Goal: Register for event/course

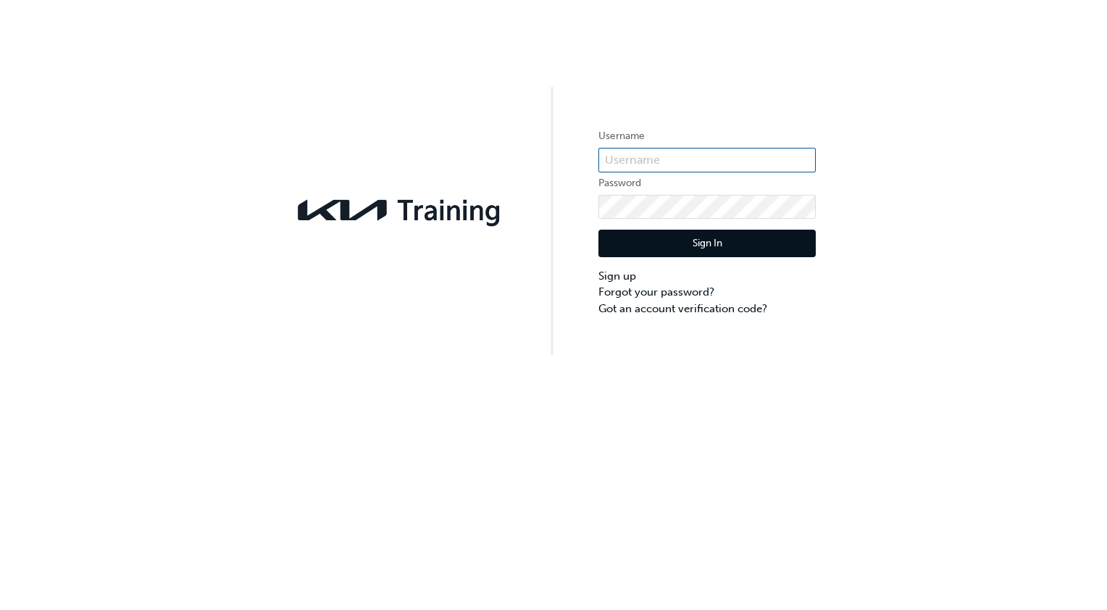
type input "KAURG476"
click at [672, 237] on button "Sign In" at bounding box center [706, 244] width 217 height 28
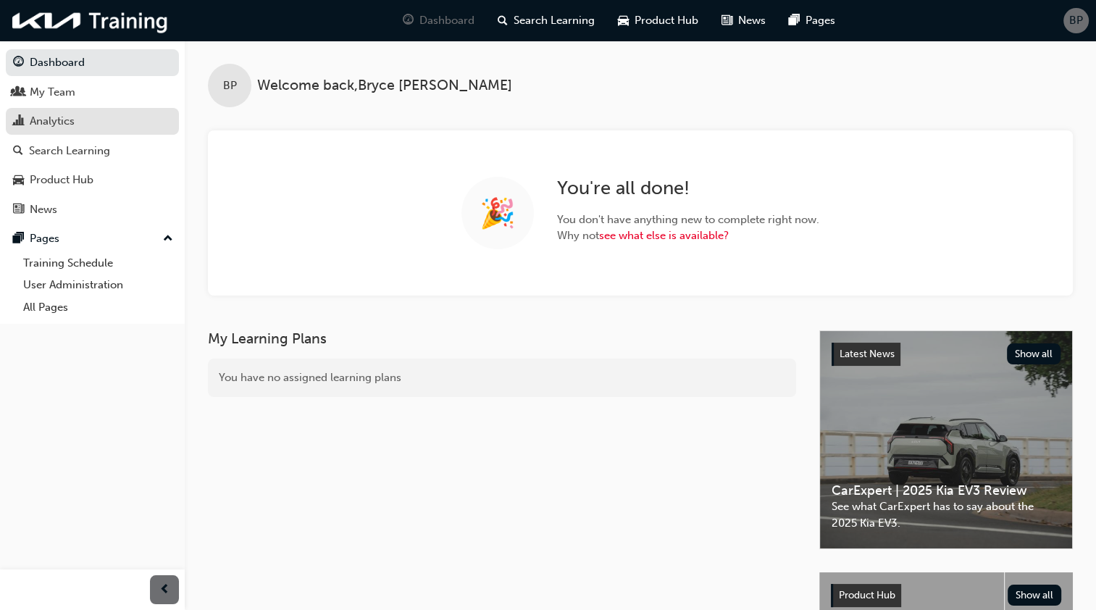
click at [106, 117] on div "Analytics" at bounding box center [92, 121] width 159 height 18
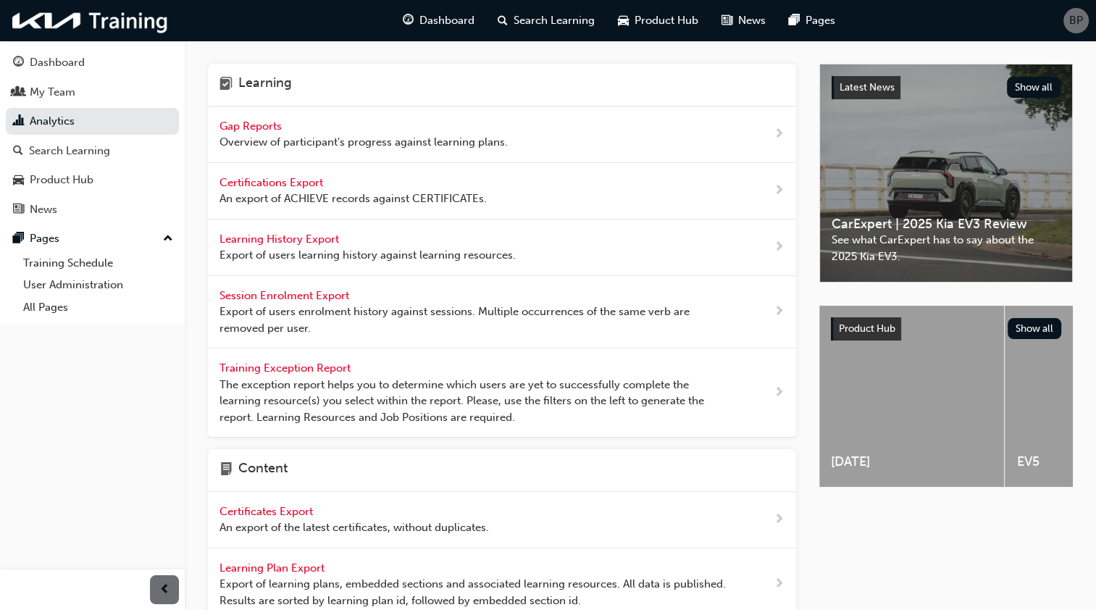
click at [271, 126] on span "Gap Reports" at bounding box center [252, 126] width 65 height 13
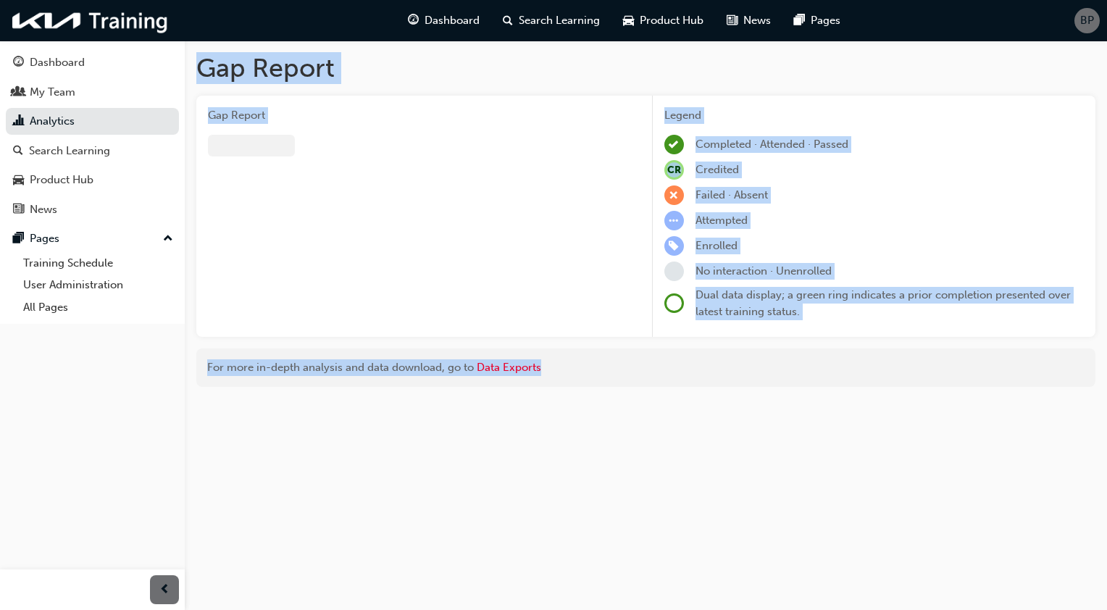
click at [271, 126] on div "Gap Report" at bounding box center [418, 217] width 444 height 242
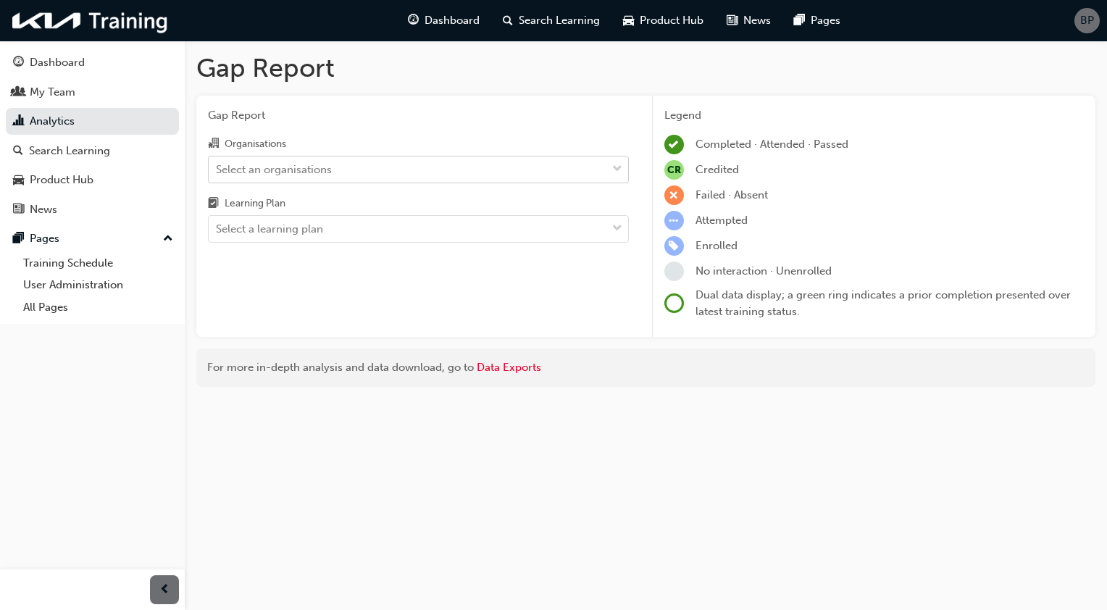
click at [616, 170] on span "down-icon" at bounding box center [617, 169] width 10 height 19
click at [217, 170] on input "Organisations Select an organisations" at bounding box center [216, 168] width 1 height 12
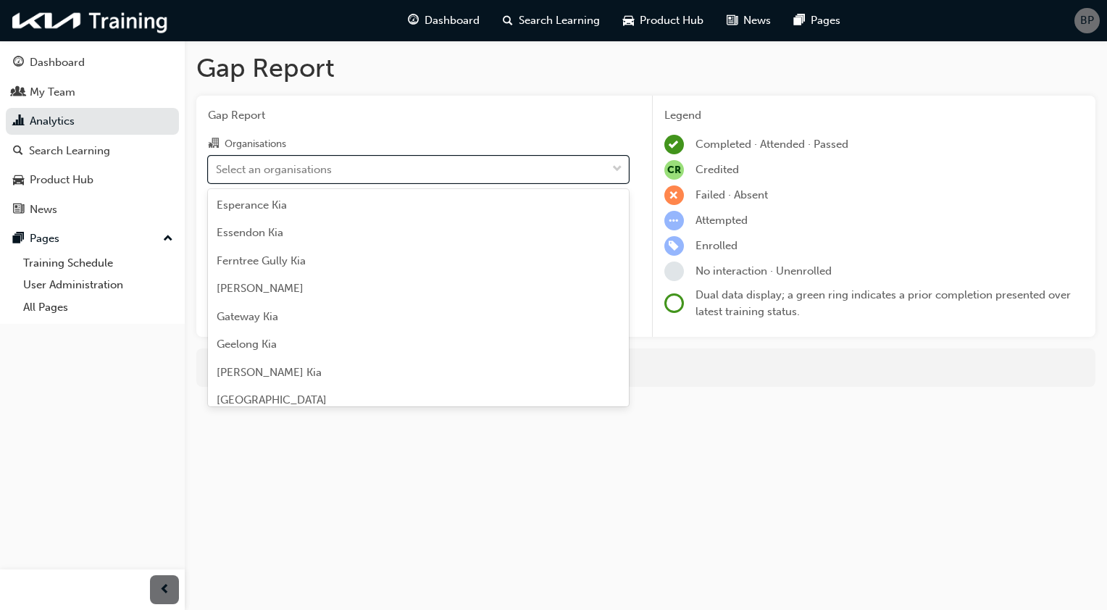
scroll to position [1087, 0]
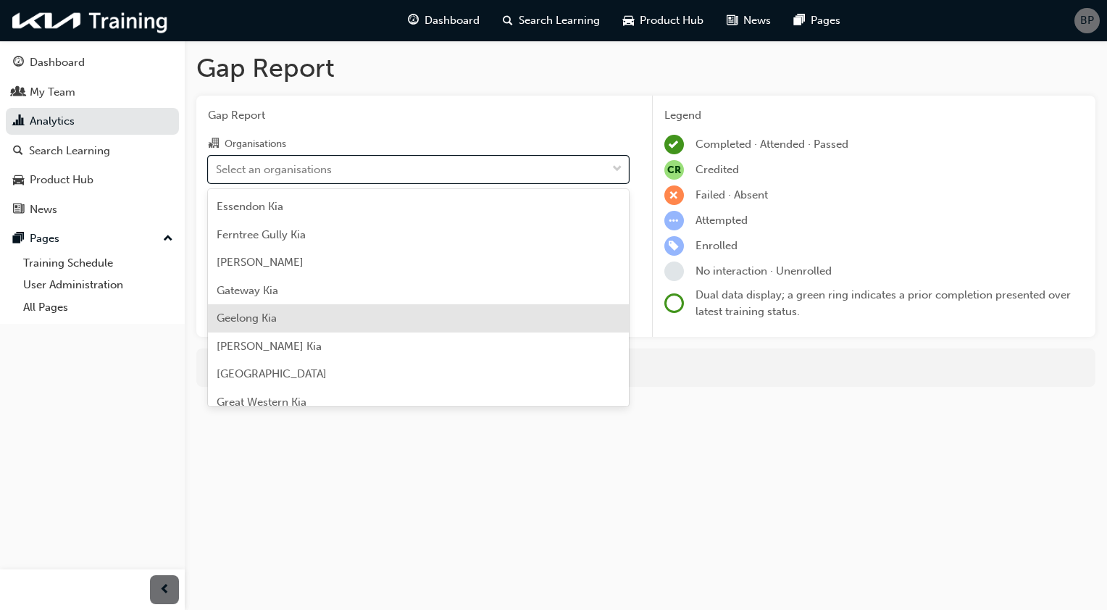
click at [287, 317] on div "Geelong Kia" at bounding box center [418, 318] width 421 height 28
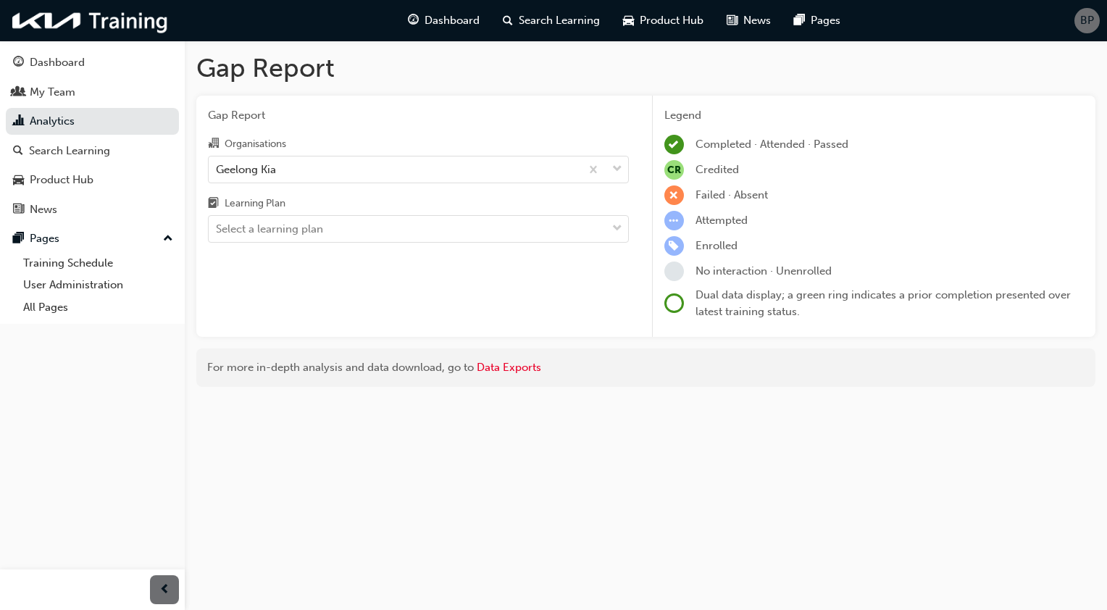
click at [287, 317] on div "Gap Report Organisations Geelong Kia Learning Plan Select a learning plan" at bounding box center [418, 217] width 444 height 242
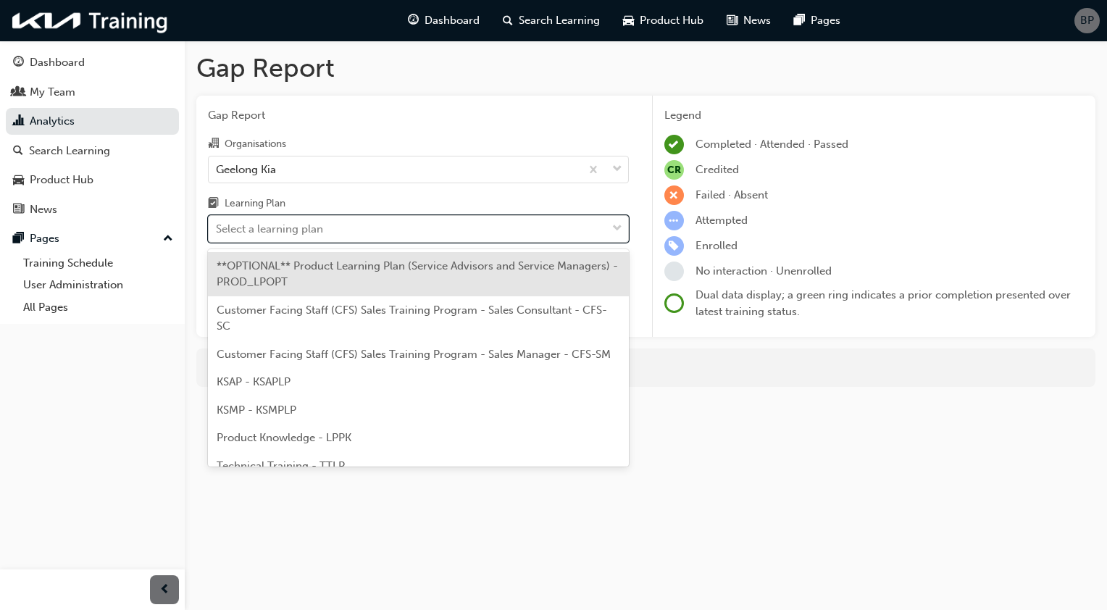
click at [614, 228] on span "down-icon" at bounding box center [617, 229] width 10 height 19
click at [217, 228] on input "Learning Plan option **OPTIONAL** Product Learning Plan (Service Advisors and S…" at bounding box center [216, 228] width 1 height 12
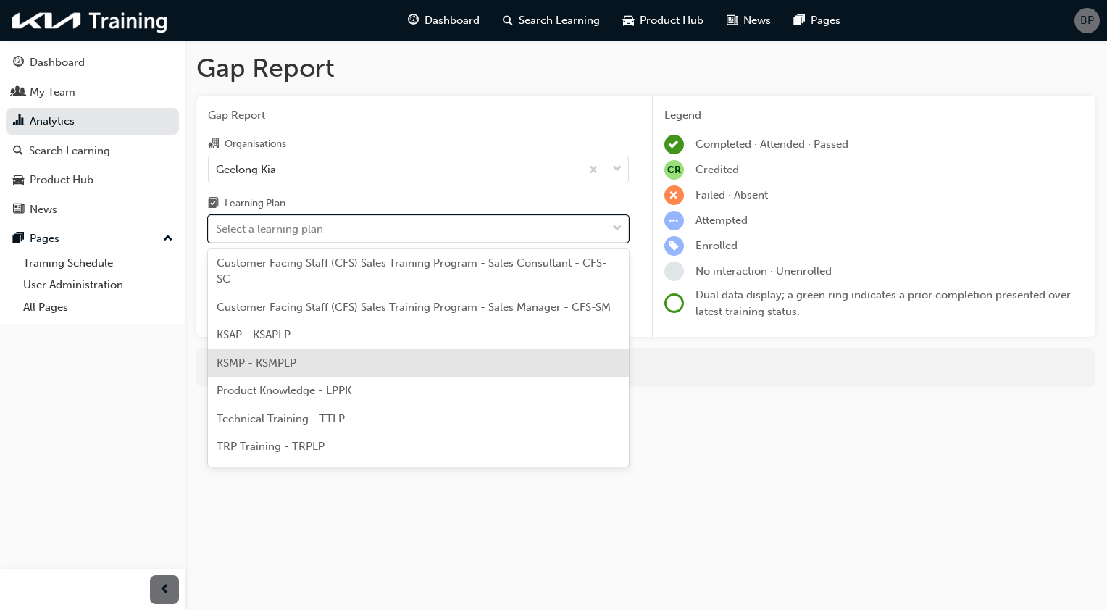
scroll to position [72, 0]
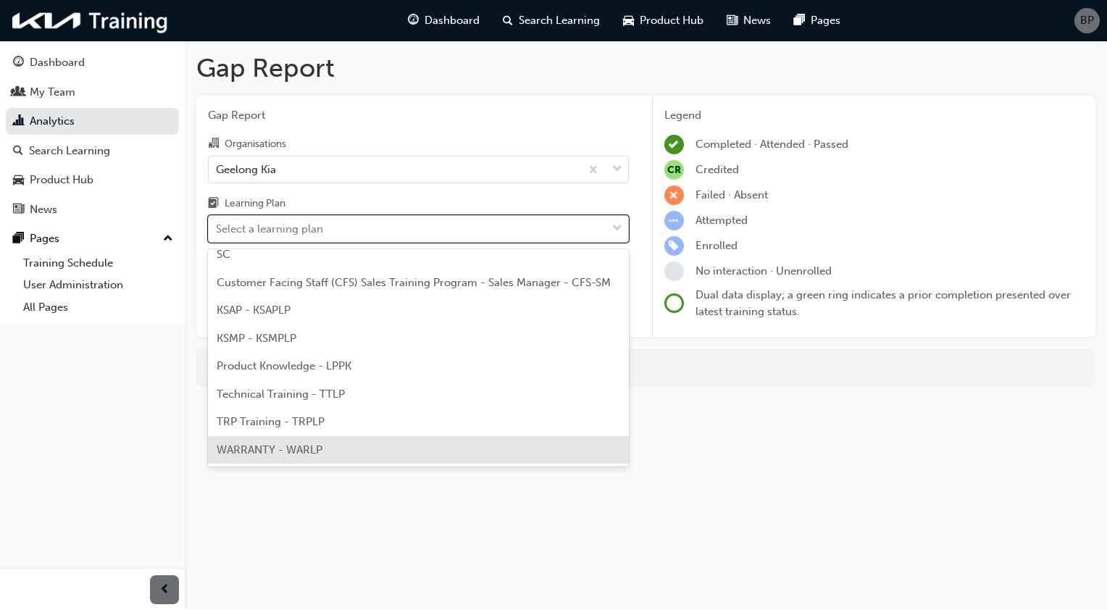
click at [330, 454] on div "WARRANTY - WARLP" at bounding box center [418, 450] width 421 height 28
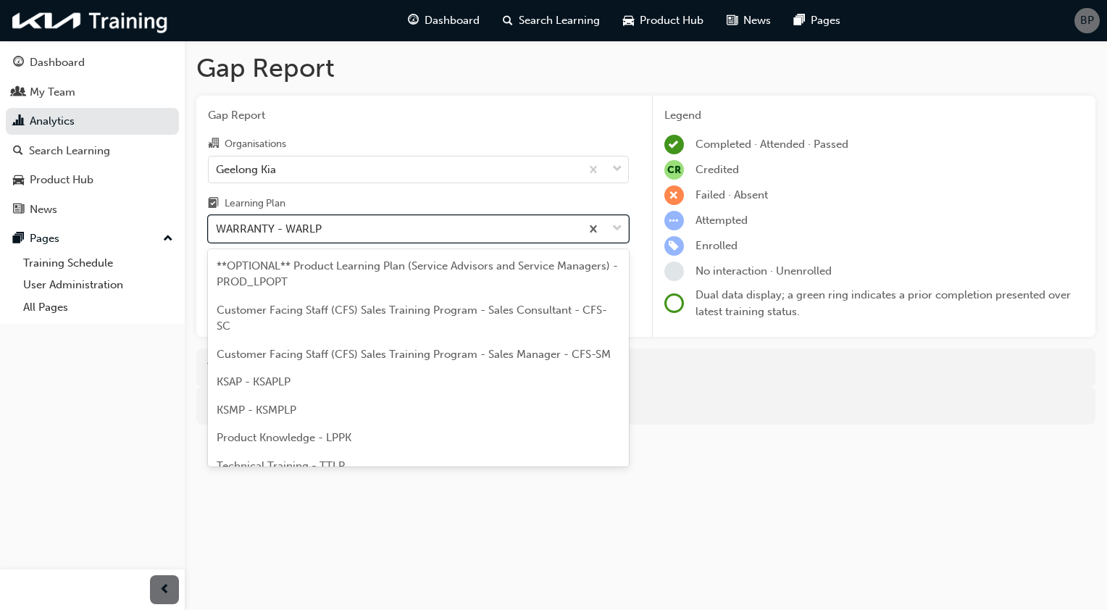
click at [615, 228] on span "down-icon" at bounding box center [617, 229] width 10 height 19
click at [217, 228] on input "Learning Plan option WARRANTY - WARLP, selected. option WARRANTY - WARLP focuse…" at bounding box center [216, 228] width 1 height 12
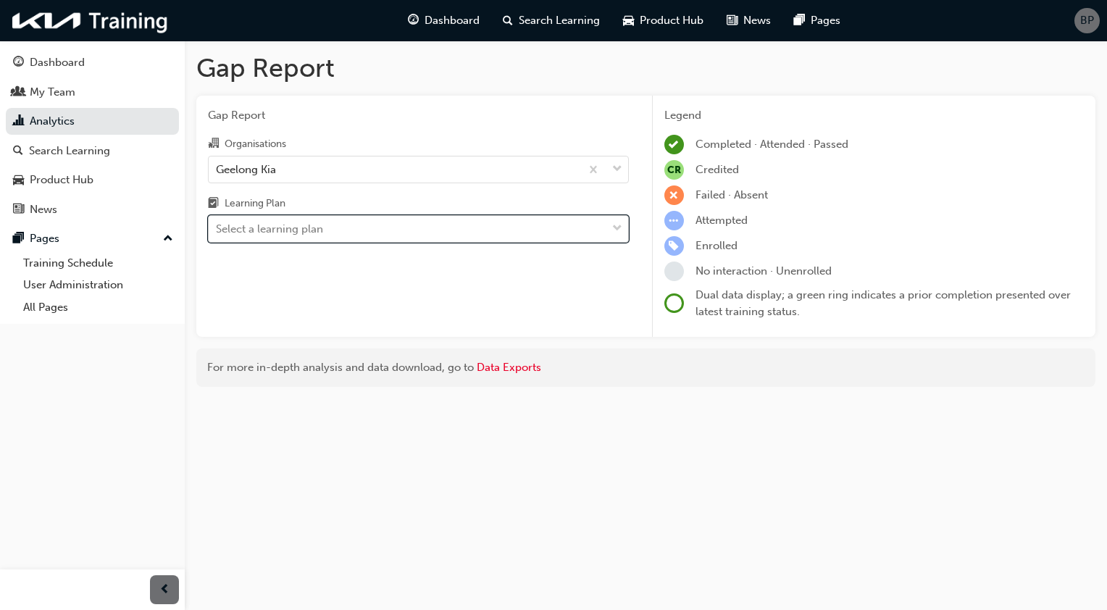
click at [620, 230] on span "down-icon" at bounding box center [617, 229] width 10 height 19
click at [217, 230] on input "Learning Plan option WARRANTY - WARLP, selected. 0 results available. Select is…" at bounding box center [216, 228] width 1 height 12
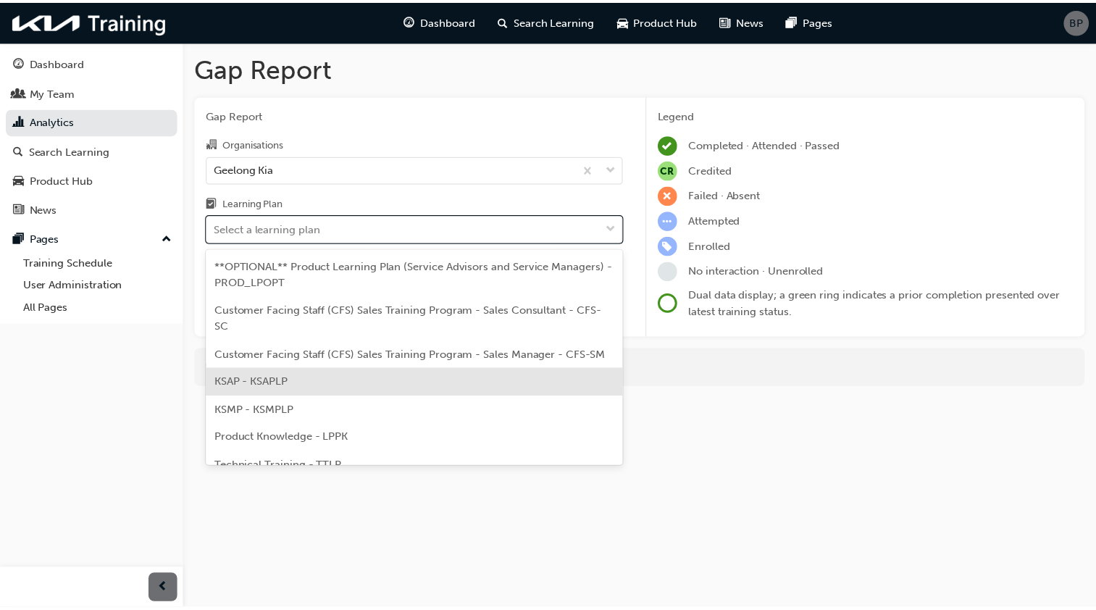
scroll to position [72, 0]
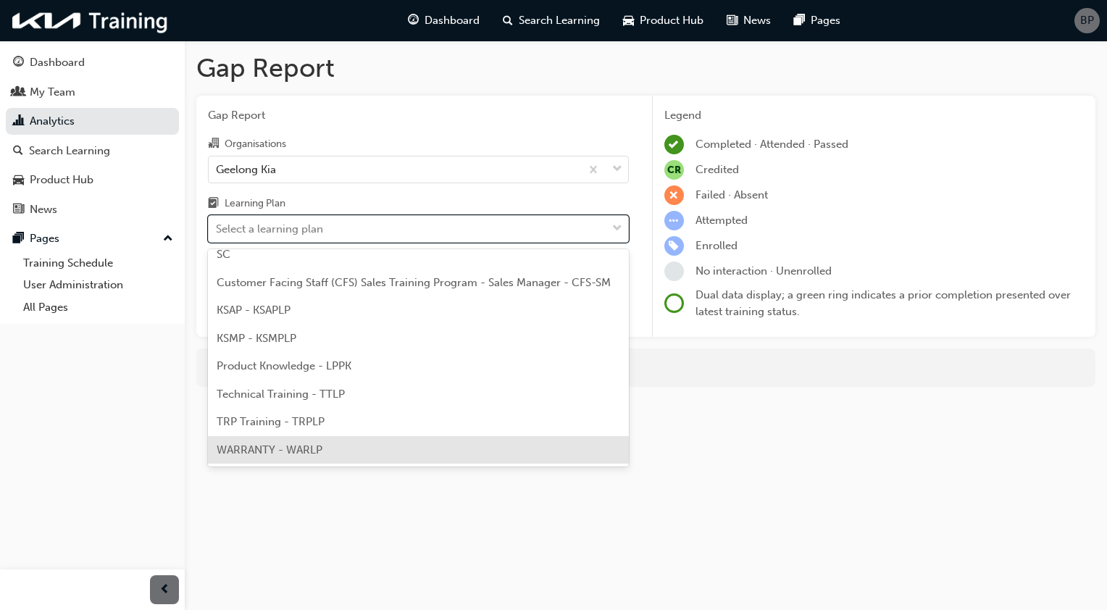
click at [367, 447] on div "WARRANTY - WARLP" at bounding box center [418, 450] width 421 height 28
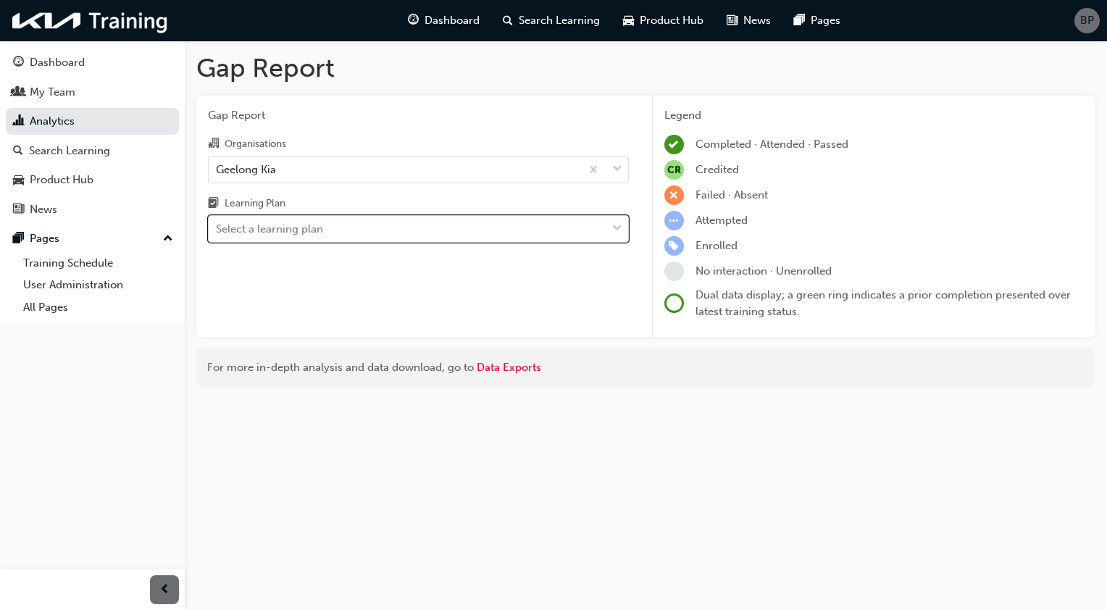
click at [617, 233] on span "down-icon" at bounding box center [617, 229] width 10 height 19
click at [217, 233] on input "Learning Plan option WARRANTY - WARLP, selected. 0 results available. Select is…" at bounding box center [216, 228] width 1 height 12
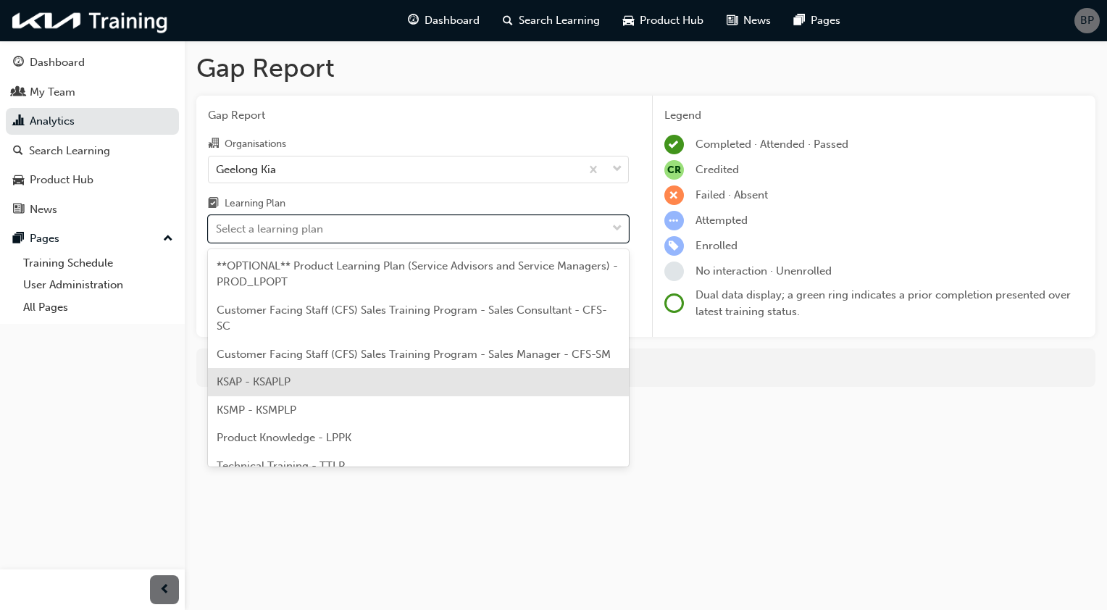
click at [299, 377] on div "KSAP - KSAPLP" at bounding box center [418, 382] width 421 height 28
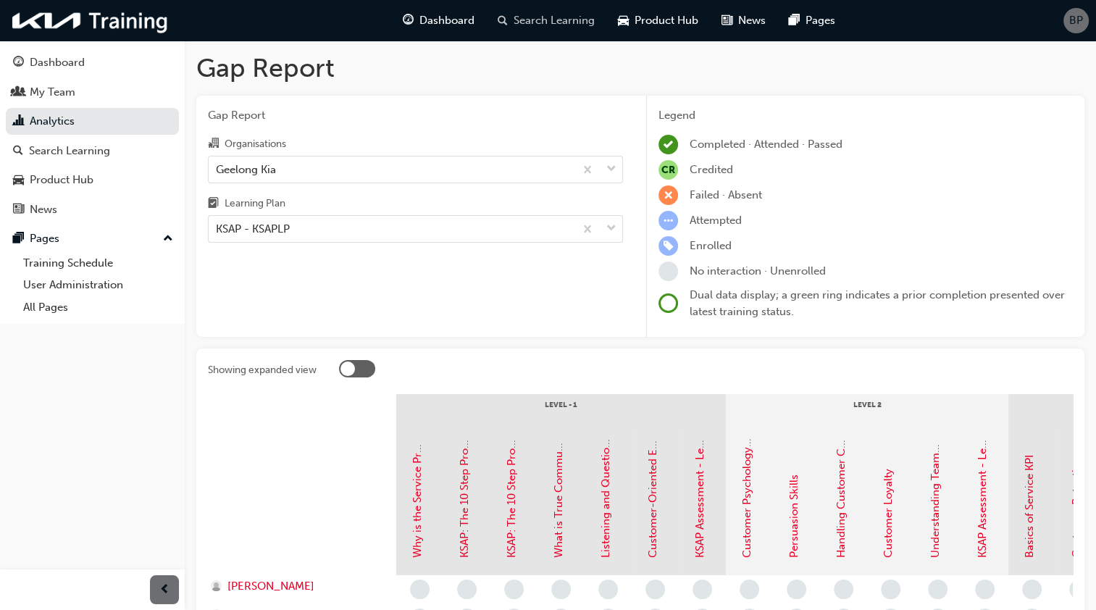
click at [569, 19] on span "Search Learning" at bounding box center [554, 20] width 81 height 17
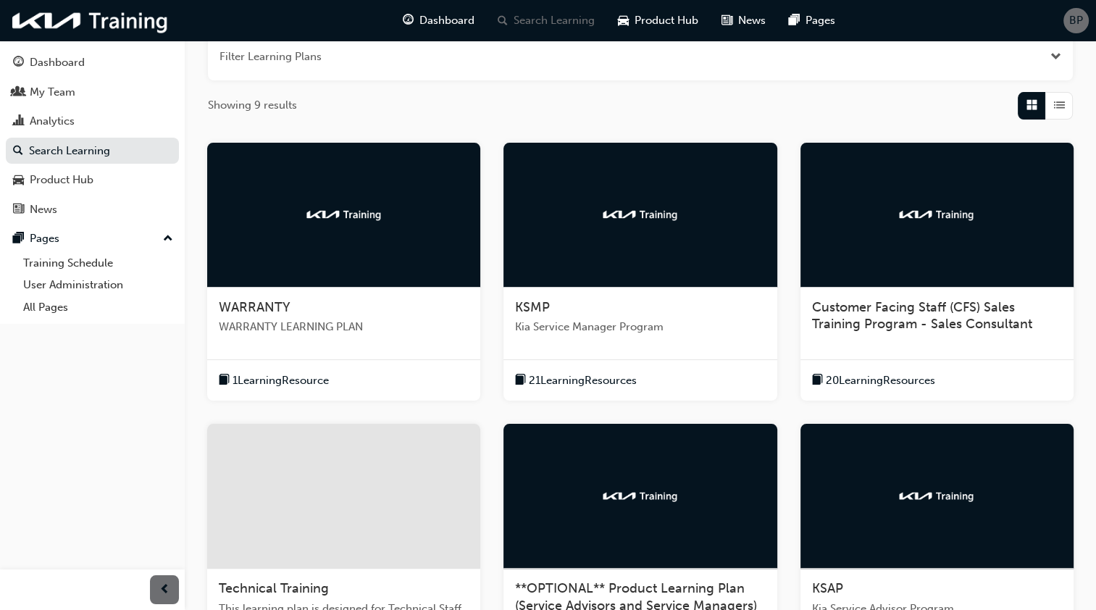
scroll to position [217, 0]
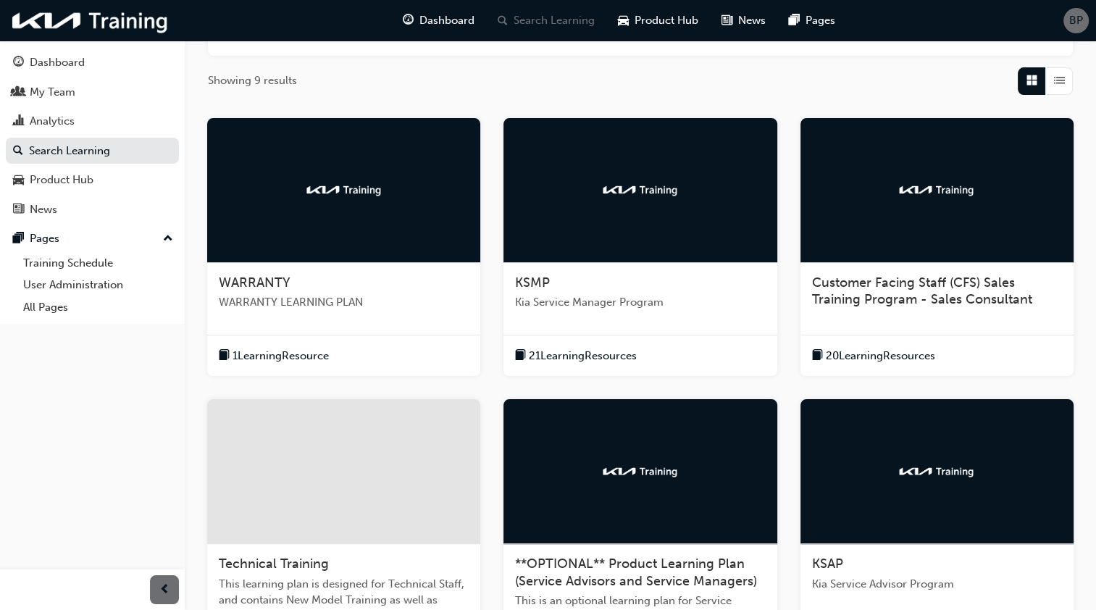
click at [269, 296] on span "WARRANTY LEARNING PLAN" at bounding box center [344, 302] width 250 height 17
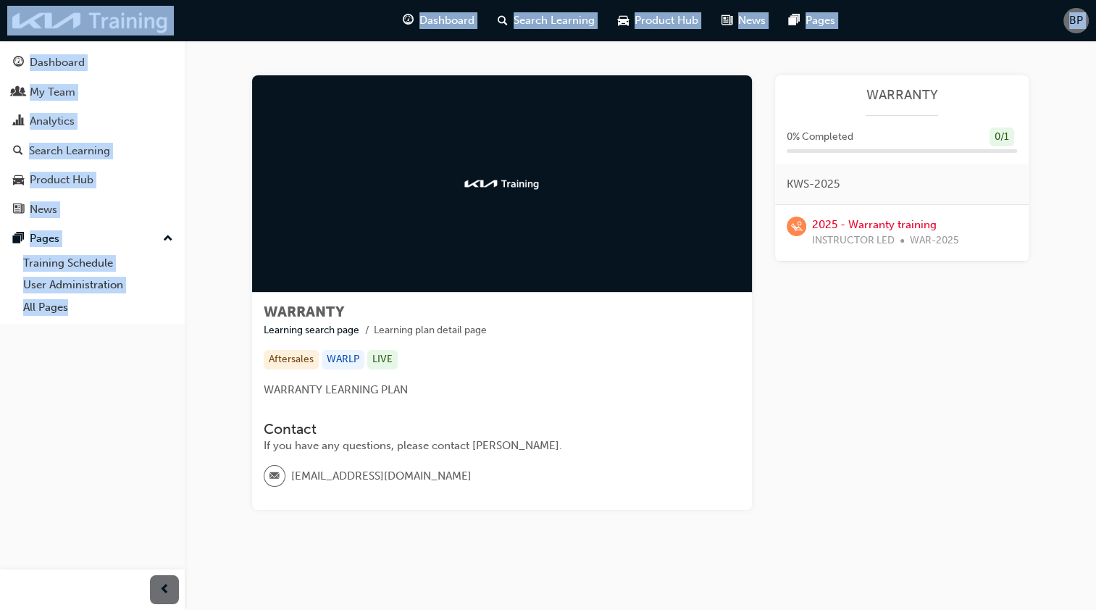
click at [662, 401] on div "WARRANTY Learning search page Learning plan detail page Aftersales WARLP LIVE W…" at bounding box center [502, 401] width 500 height 217
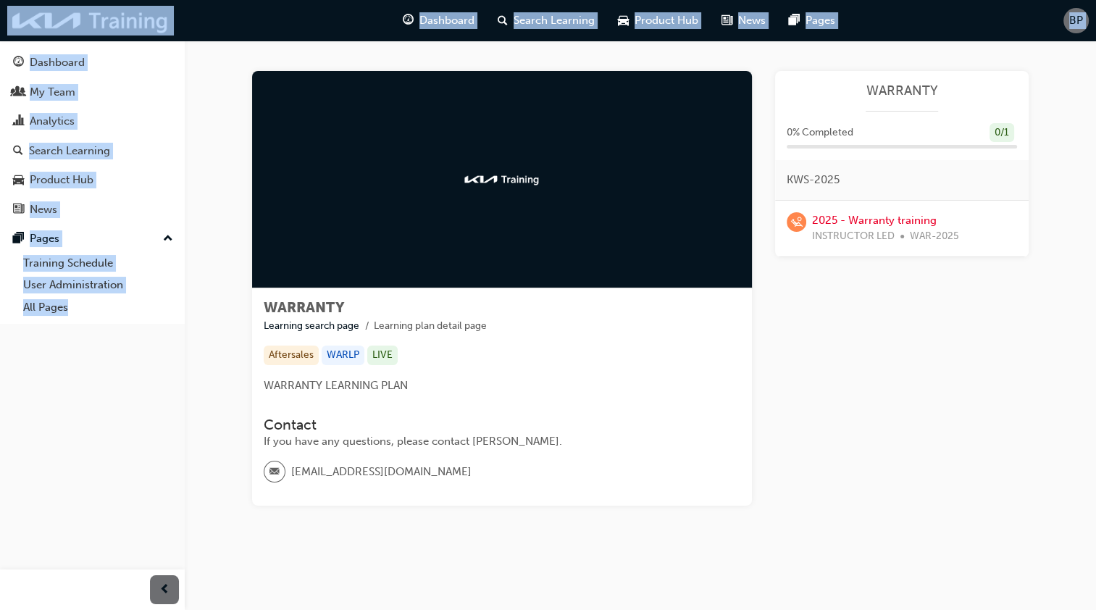
scroll to position [6, 0]
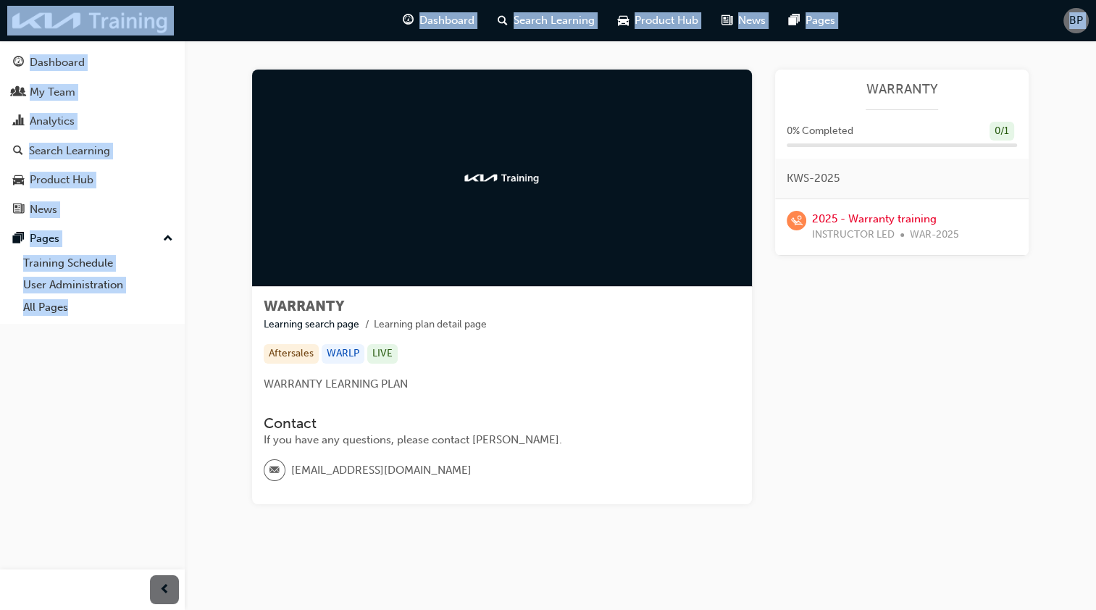
click at [556, 412] on div "Contact If you have any questions, please contact [PERSON_NAME]. [EMAIL_ADDRESS…" at bounding box center [502, 449] width 477 height 90
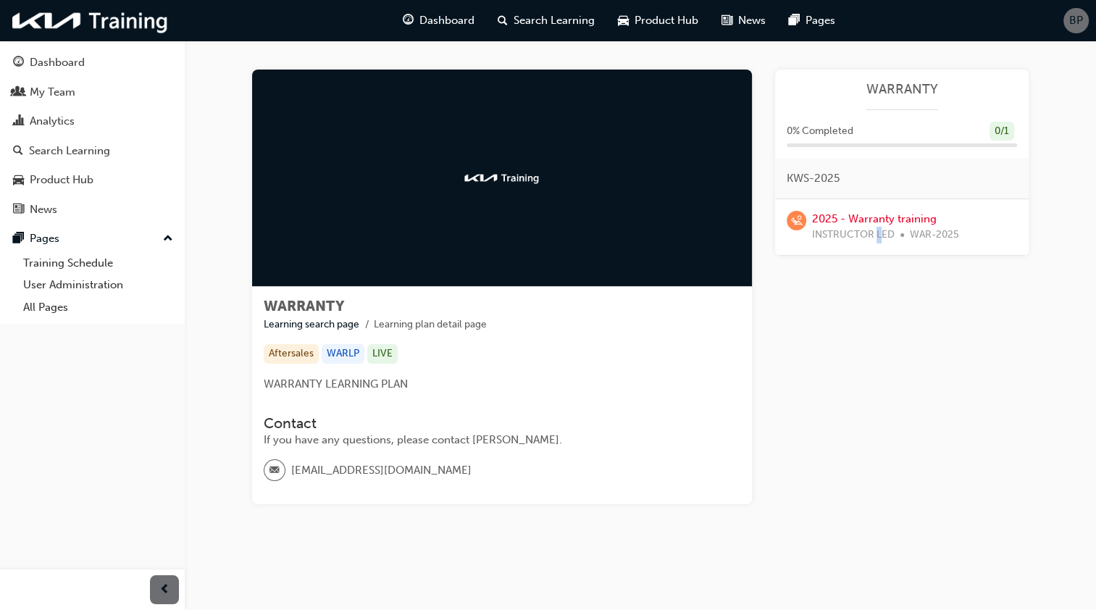
click at [879, 370] on div "Learning Plan WARRANTY 0 % Completed 0 / 1 KWS-2025 2025 - Warranty training IN…" at bounding box center [902, 287] width 254 height 435
drag, startPoint x: 879, startPoint y: 370, endPoint x: 812, endPoint y: 311, distance: 88.8
click at [812, 311] on div "Learning Plan WARRANTY 0 % Completed 0 / 1 KWS-2025 2025 - Warranty training IN…" at bounding box center [902, 287] width 254 height 435
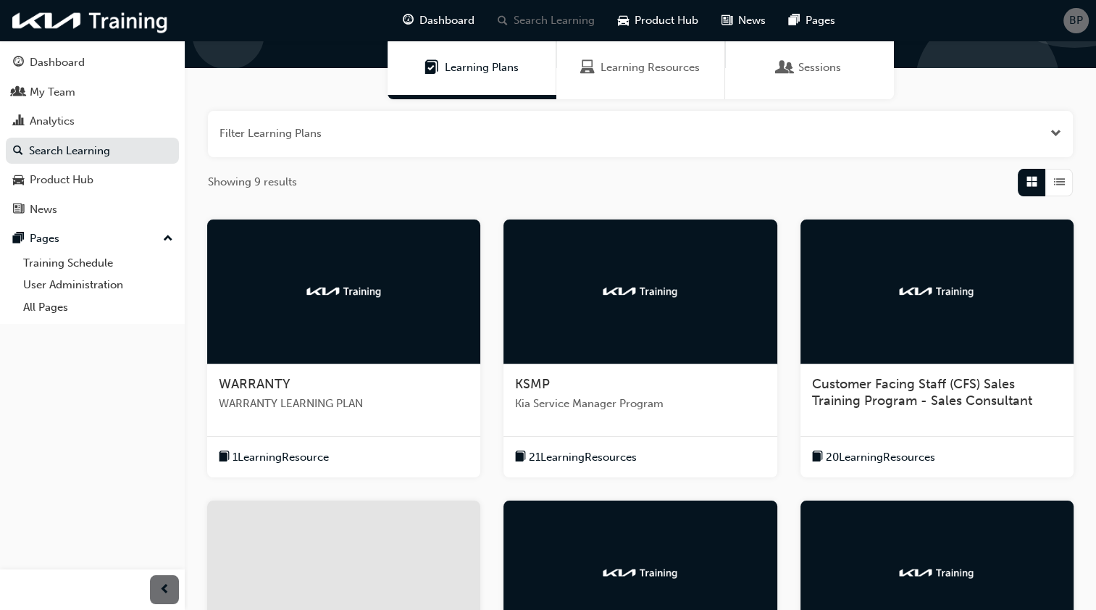
click at [818, 64] on span "Sessions" at bounding box center [819, 67] width 43 height 17
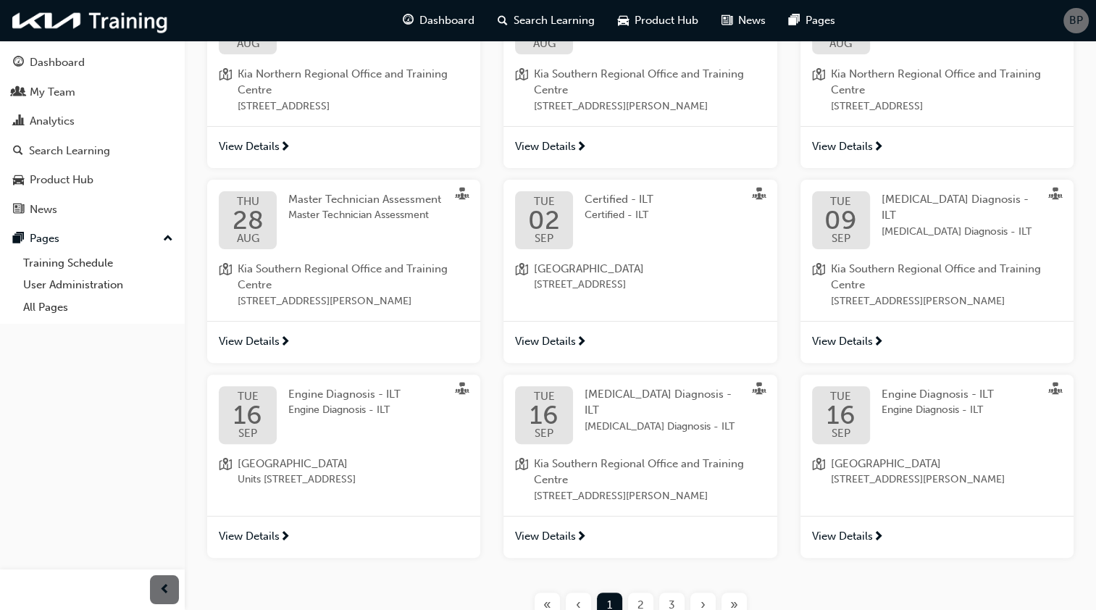
scroll to position [396, 0]
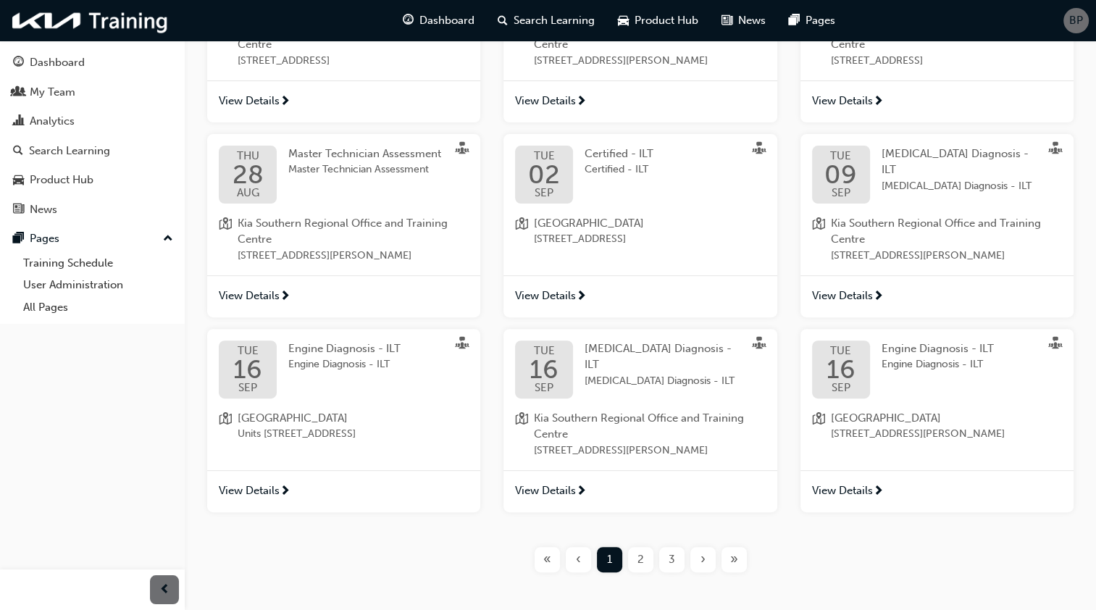
click at [643, 568] on span "2" at bounding box center [641, 559] width 7 height 17
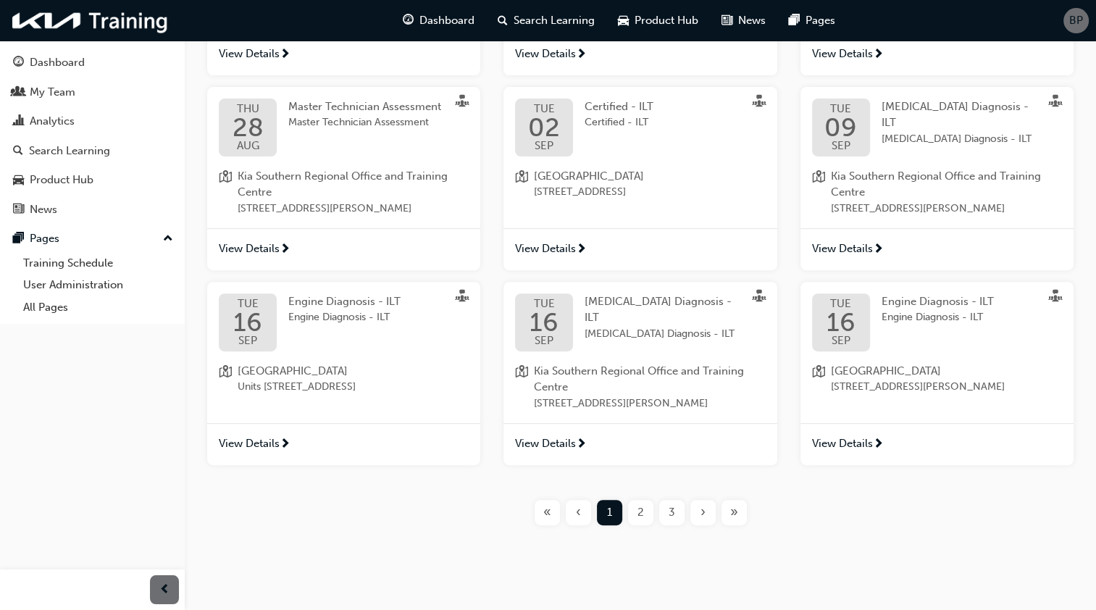
scroll to position [469, 0]
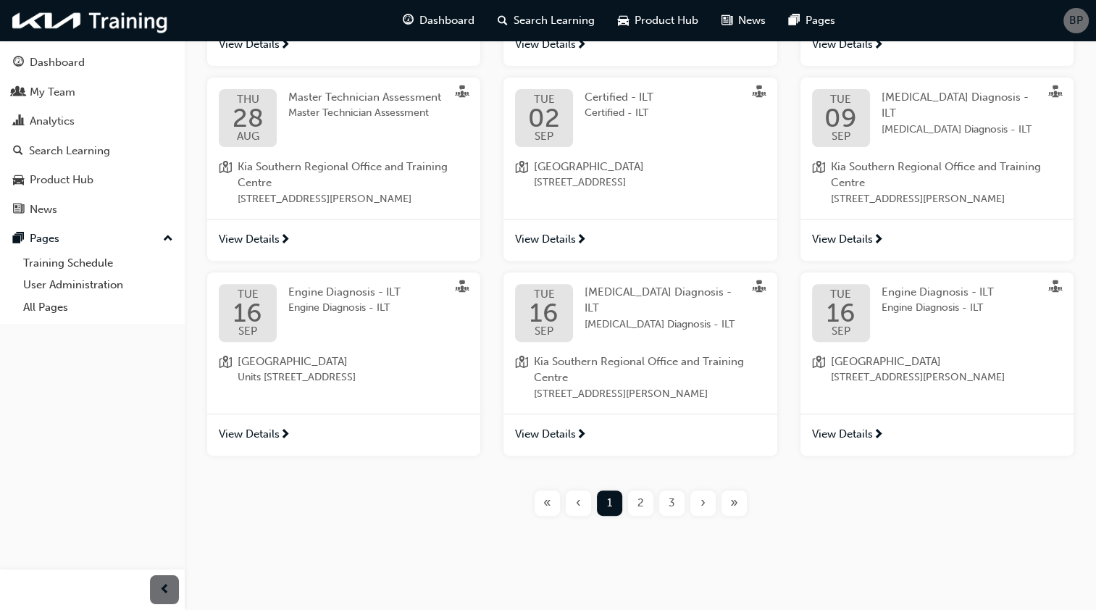
click at [645, 500] on div "2" at bounding box center [640, 503] width 25 height 25
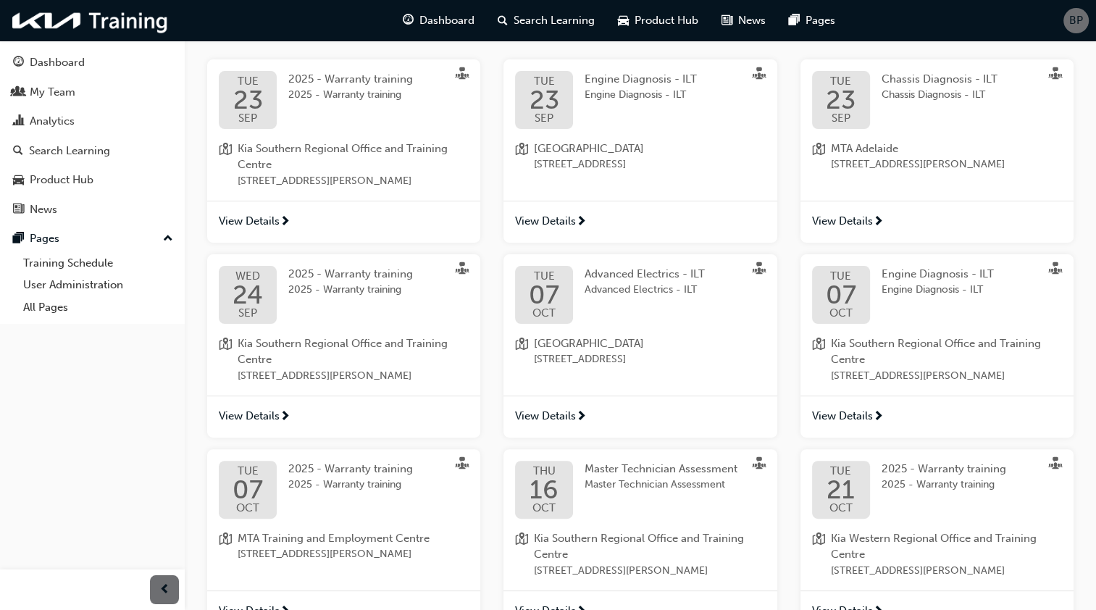
scroll to position [251, 0]
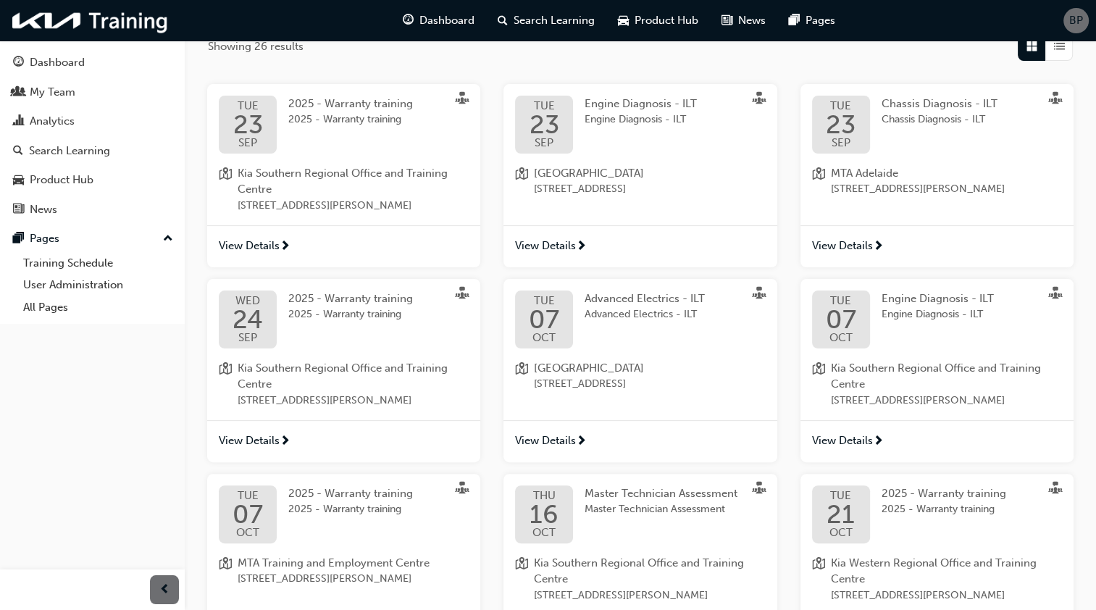
click at [267, 242] on span "View Details" at bounding box center [249, 246] width 61 height 17
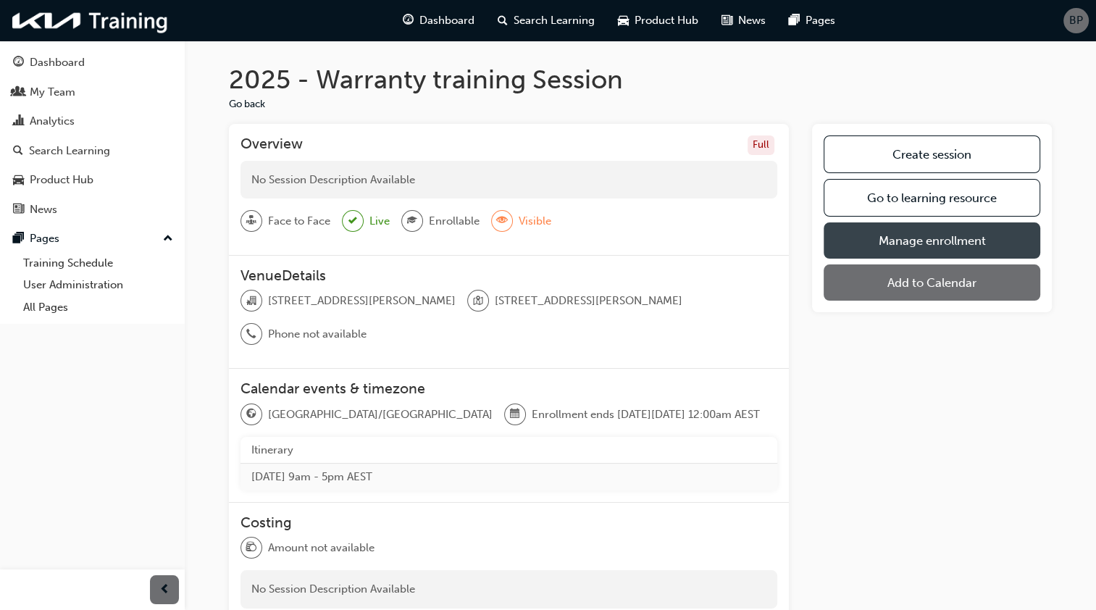
click at [874, 235] on link "Manage enrollment" at bounding box center [932, 240] width 217 height 36
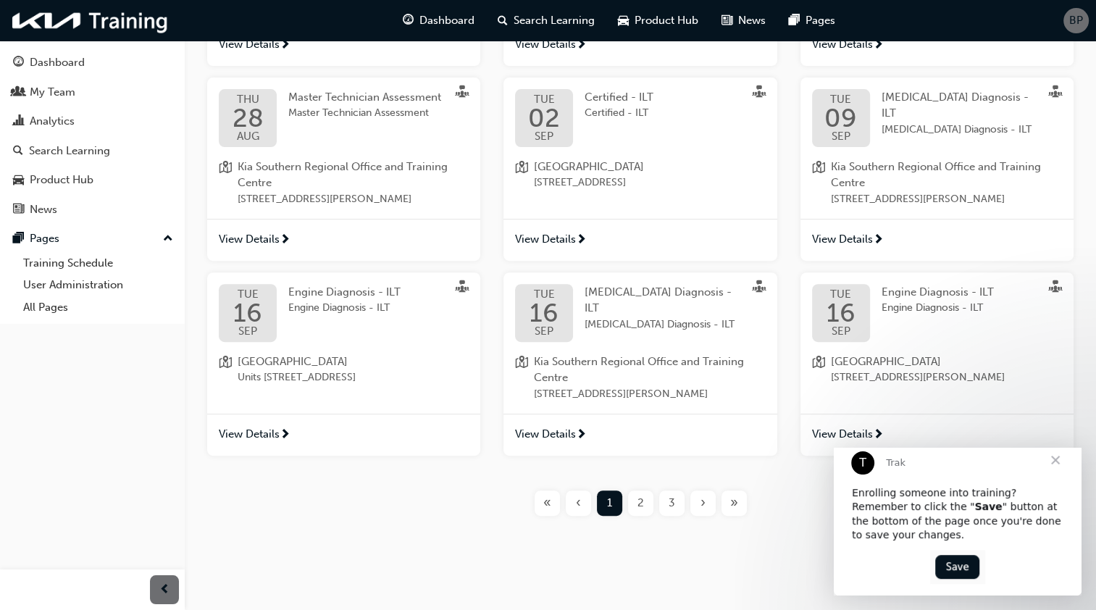
scroll to position [469, 0]
click at [672, 503] on span "3" at bounding box center [672, 503] width 7 height 17
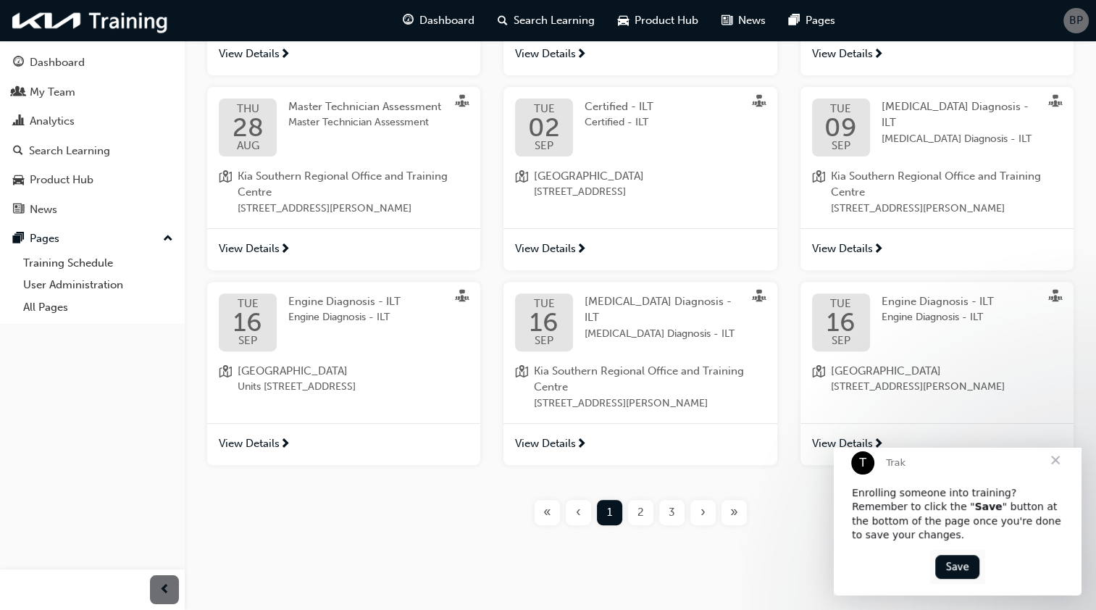
scroll to position [469, 0]
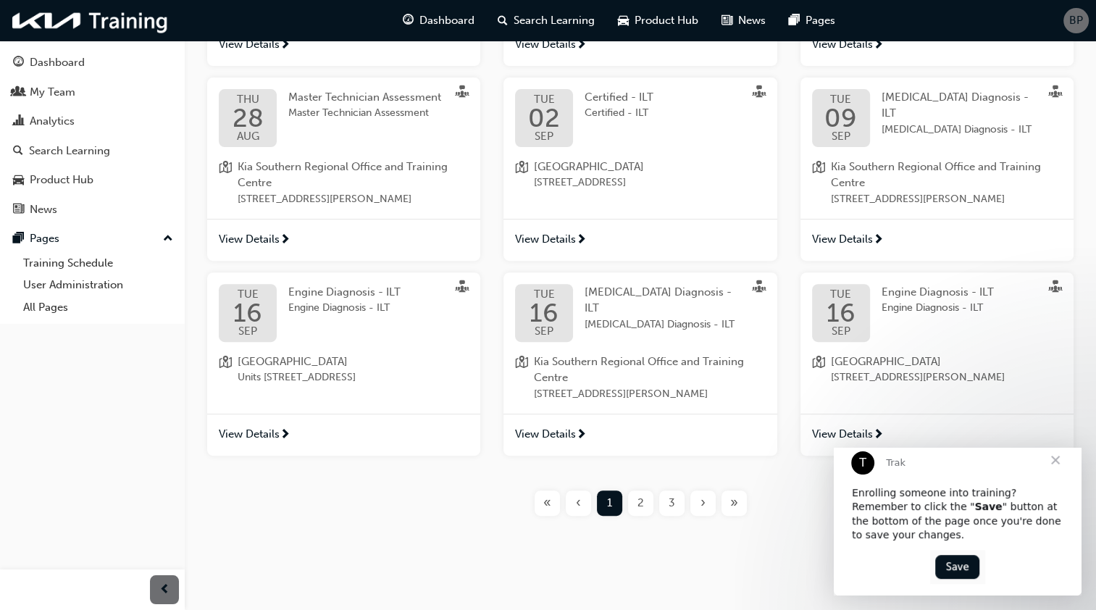
click at [638, 506] on span "2" at bounding box center [641, 503] width 7 height 17
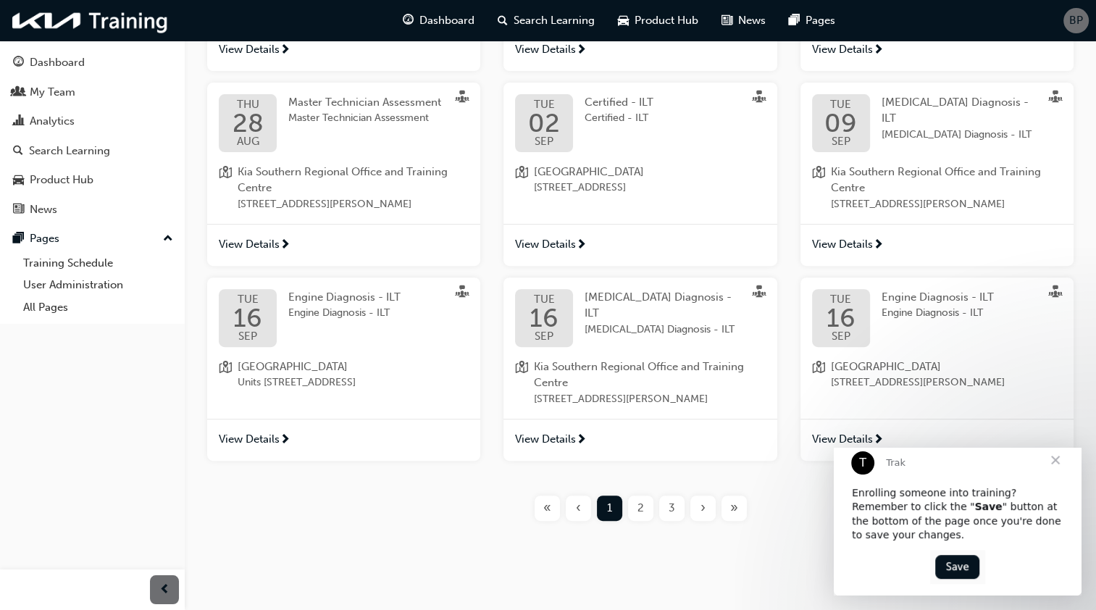
scroll to position [469, 0]
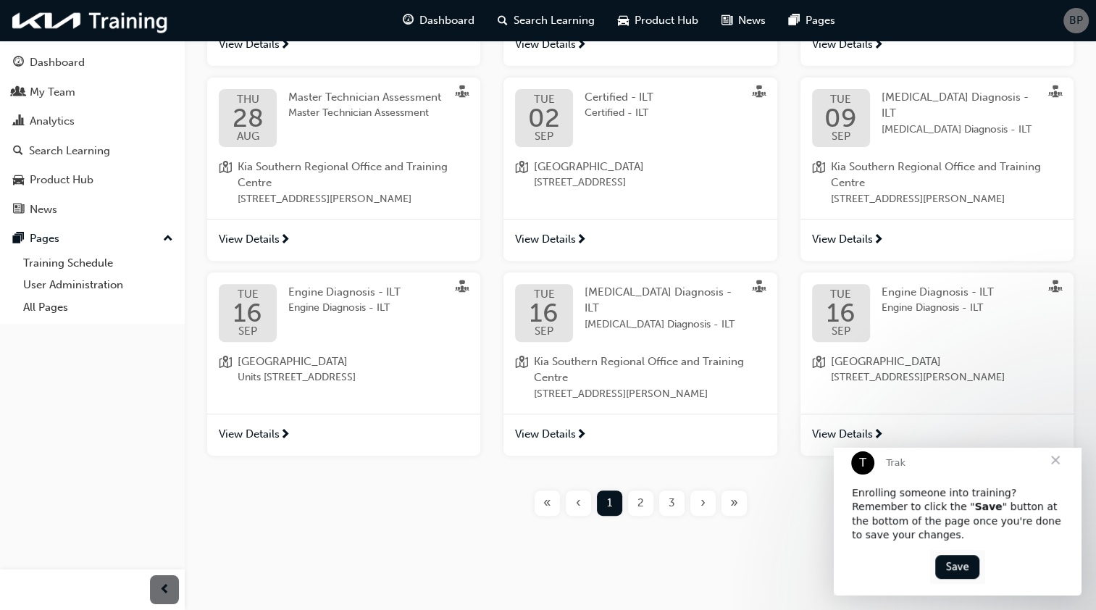
click at [638, 500] on span "2" at bounding box center [641, 503] width 7 height 17
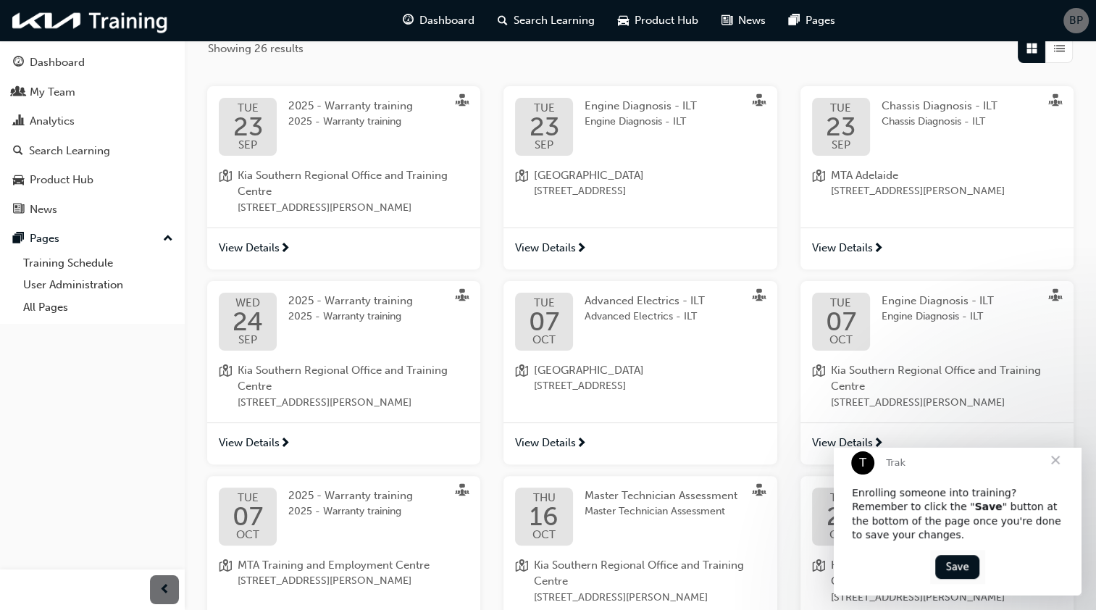
scroll to position [251, 0]
click at [274, 437] on span "View Details" at bounding box center [249, 441] width 61 height 17
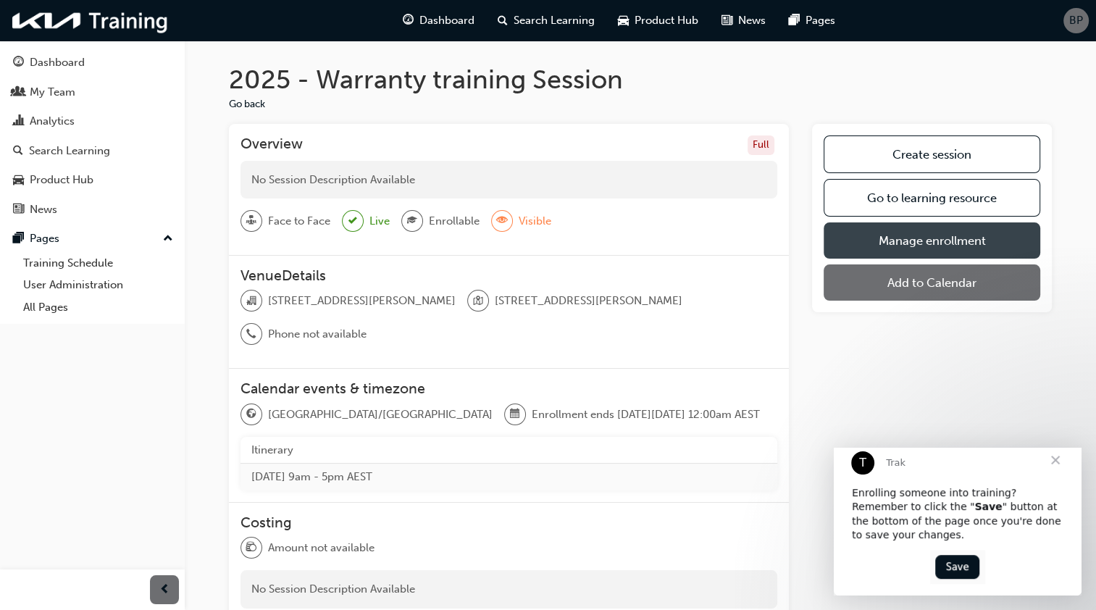
click at [859, 236] on link "Manage enrollment" at bounding box center [932, 240] width 217 height 36
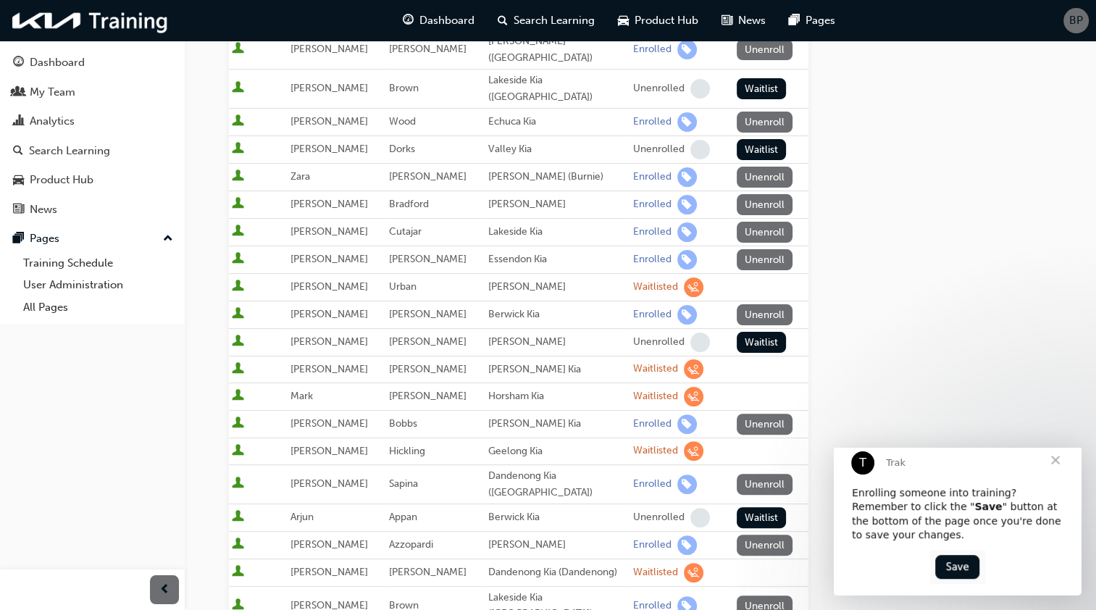
scroll to position [290, 0]
